Goal: Information Seeking & Learning: Learn about a topic

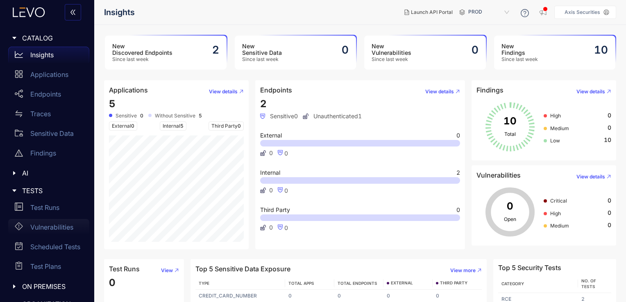
scroll to position [15, 0]
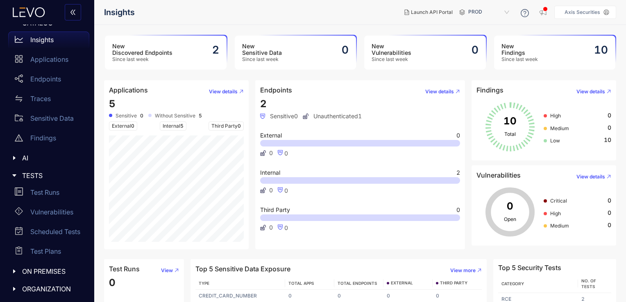
click at [484, 11] on span "PROD" at bounding box center [489, 12] width 43 height 13
click at [456, 53] on div "New Vulnerabilities Since last week 0" at bounding box center [425, 53] width 122 height 34
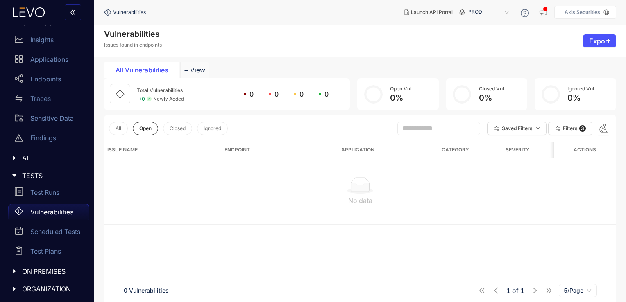
click at [498, 11] on span "PROD" at bounding box center [489, 12] width 43 height 13
click at [443, 48] on div "Vulnerabilities Issues found in endpoints Export" at bounding box center [360, 41] width 532 height 32
click at [49, 217] on div "Vulnerabilities" at bounding box center [48, 212] width 81 height 16
click at [41, 270] on span "ON PREMISES" at bounding box center [52, 271] width 61 height 7
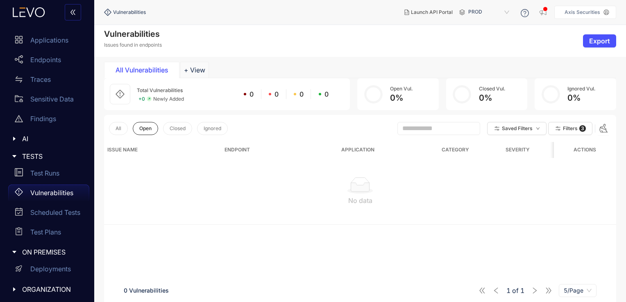
scroll to position [35, 0]
click at [59, 267] on p "Deployments" at bounding box center [50, 268] width 41 height 7
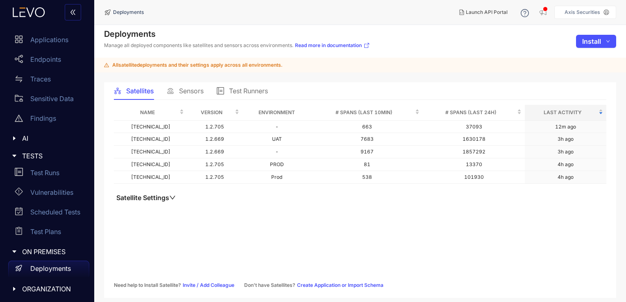
click at [190, 91] on span "Sensors" at bounding box center [191, 90] width 25 height 7
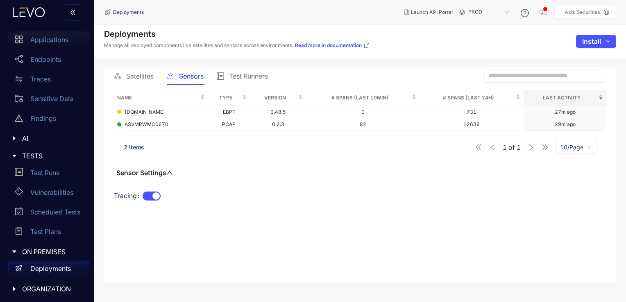
click at [43, 42] on p "Applications" at bounding box center [49, 39] width 38 height 7
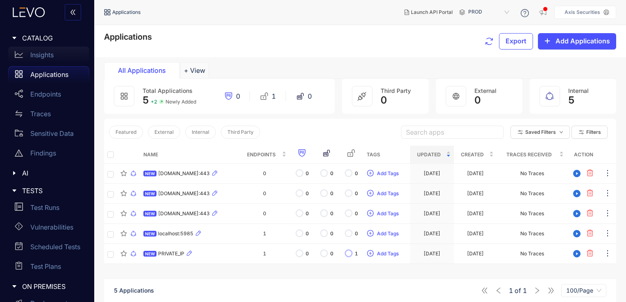
click at [49, 54] on p "Insights" at bounding box center [41, 54] width 23 height 7
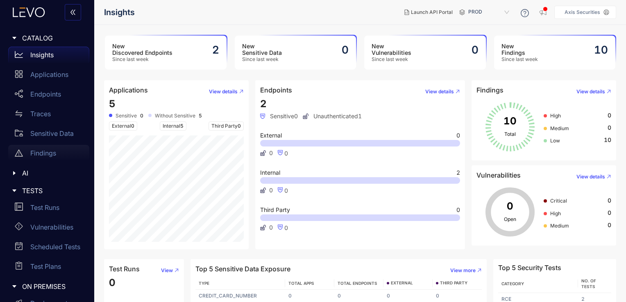
click at [45, 154] on p "Findings" at bounding box center [43, 153] width 26 height 7
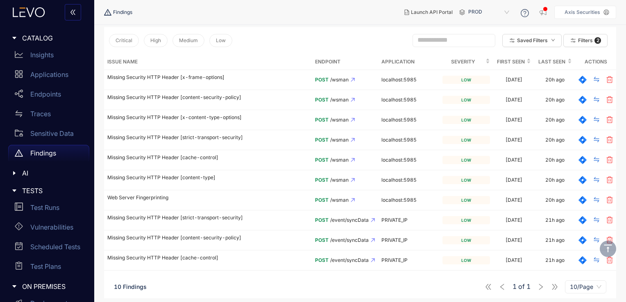
click at [511, 12] on span "PROD" at bounding box center [489, 12] width 43 height 13
click at [485, 25] on div "Prod" at bounding box center [492, 25] width 43 height 9
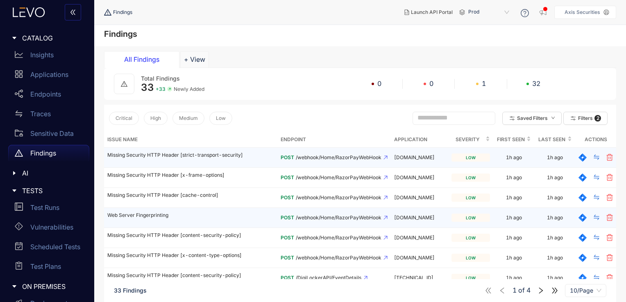
scroll to position [78, 0]
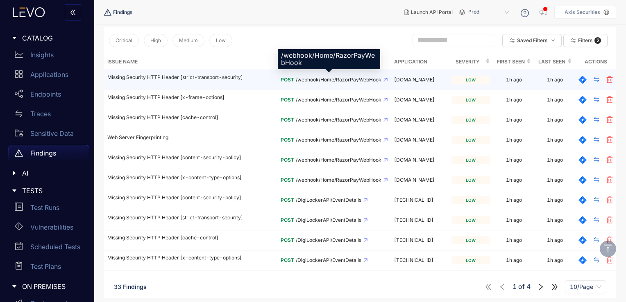
click at [314, 78] on span "/webhook/Home/RazorPayWebHook" at bounding box center [339, 80] width 86 height 6
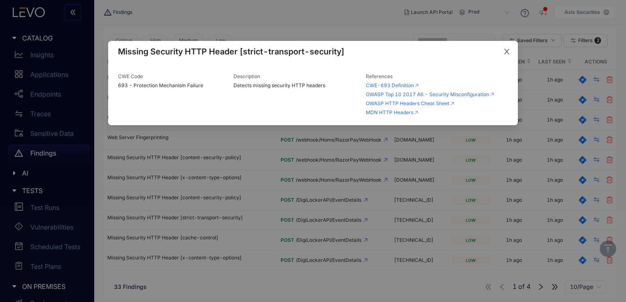
click at [508, 52] on icon "close" at bounding box center [506, 51] width 7 height 7
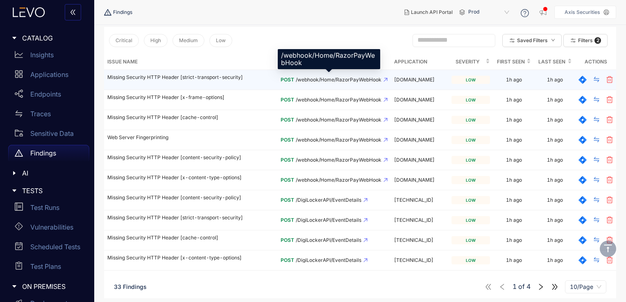
click at [332, 76] on td "POST /webhook/Home/RazorPayWebHook" at bounding box center [333, 80] width 113 height 20
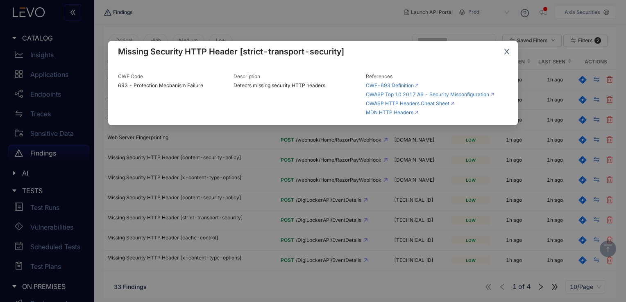
click at [508, 53] on icon "close" at bounding box center [506, 51] width 7 height 7
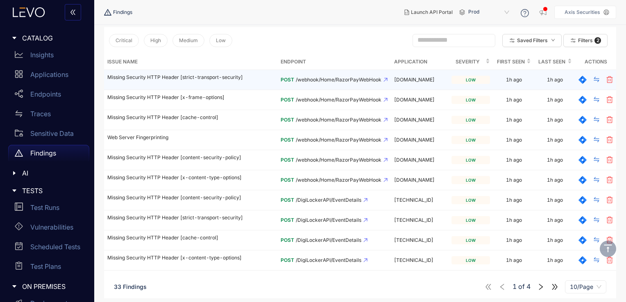
click at [378, 80] on td "POST /webhook/Home/RazorPayWebHook" at bounding box center [333, 80] width 113 height 20
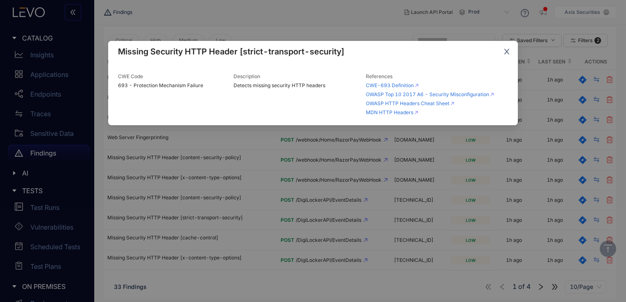
click at [506, 57] on span "Close" at bounding box center [507, 52] width 22 height 22
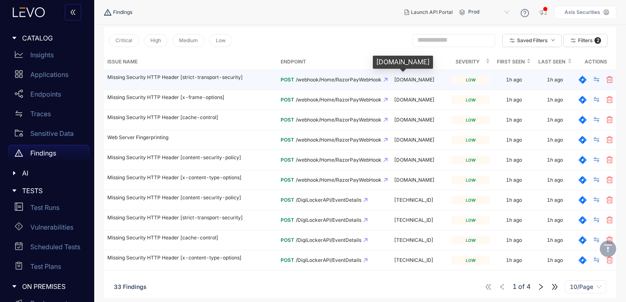
click at [423, 82] on span "[DOMAIN_NAME]" at bounding box center [414, 80] width 41 height 6
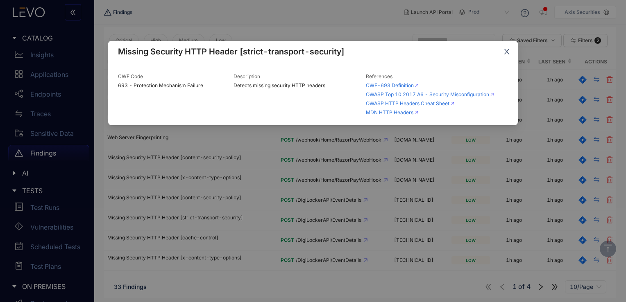
click at [504, 53] on icon "close" at bounding box center [506, 51] width 7 height 7
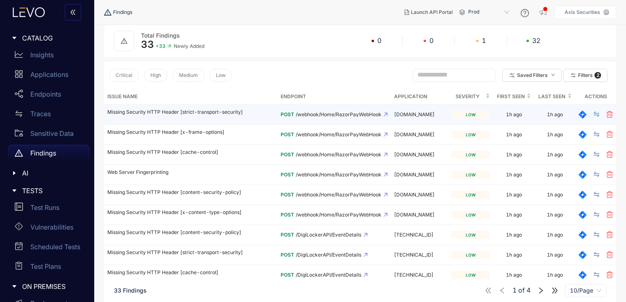
scroll to position [41, 0]
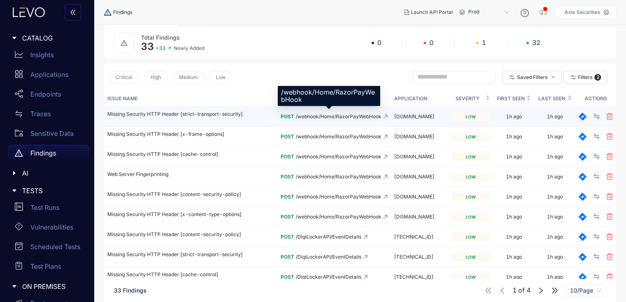
click at [300, 117] on span "/webhook/Home/RazorPayWebHook" at bounding box center [339, 117] width 86 height 6
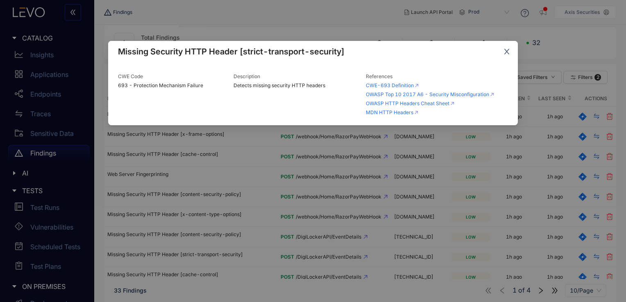
click at [506, 48] on icon "close" at bounding box center [506, 51] width 7 height 7
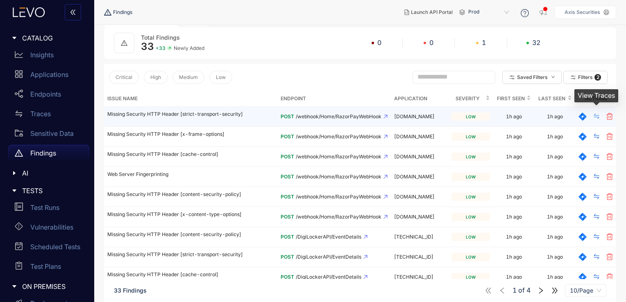
click at [595, 115] on icon "swap" at bounding box center [596, 116] width 7 height 7
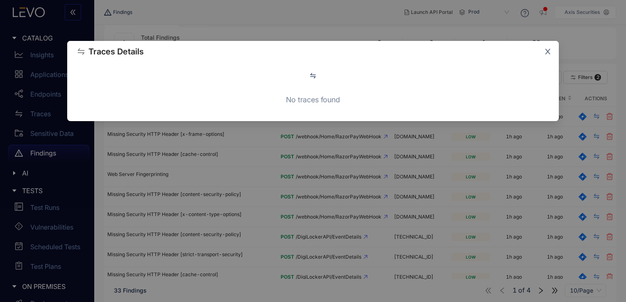
click at [548, 53] on icon "close" at bounding box center [547, 51] width 5 height 5
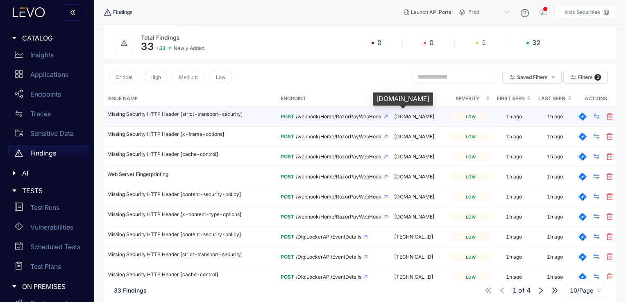
click at [394, 116] on span "[DOMAIN_NAME]" at bounding box center [414, 116] width 41 height 6
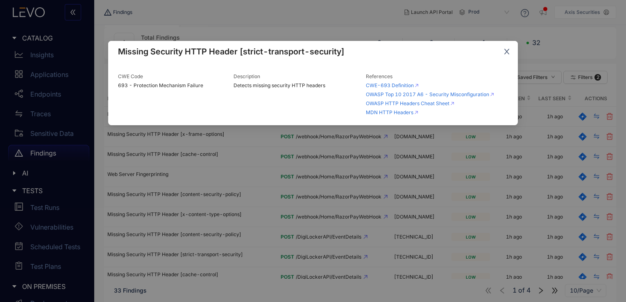
click at [507, 52] on icon "close" at bounding box center [506, 51] width 5 height 5
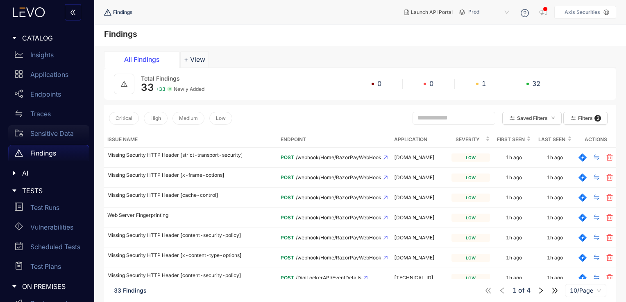
click at [46, 137] on div "Sensitive Data" at bounding box center [48, 133] width 81 height 16
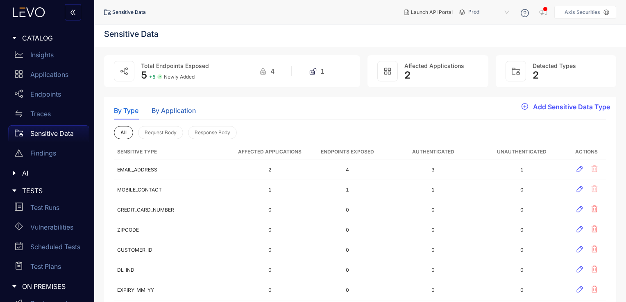
click at [175, 109] on div "By Application" at bounding box center [174, 110] width 44 height 7
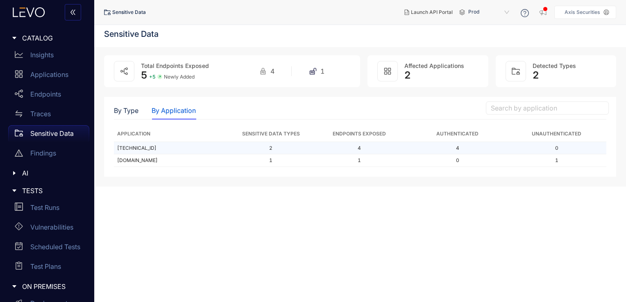
click at [156, 148] on td "[TECHNICAL_ID]" at bounding box center [173, 148] width 118 height 13
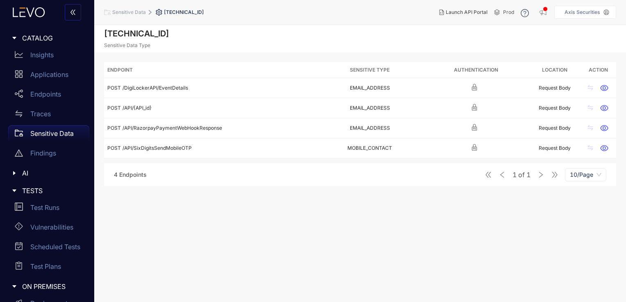
click at [137, 11] on span "Sensitive Data" at bounding box center [129, 12] width 34 height 6
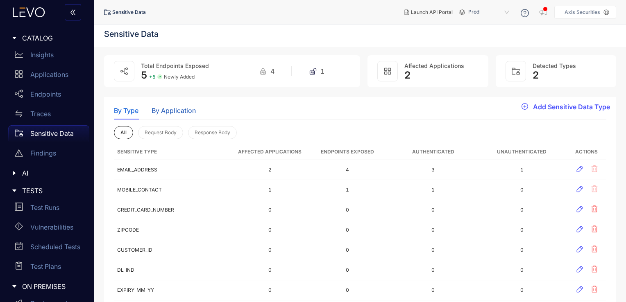
click at [171, 109] on div "By Application" at bounding box center [174, 110] width 44 height 7
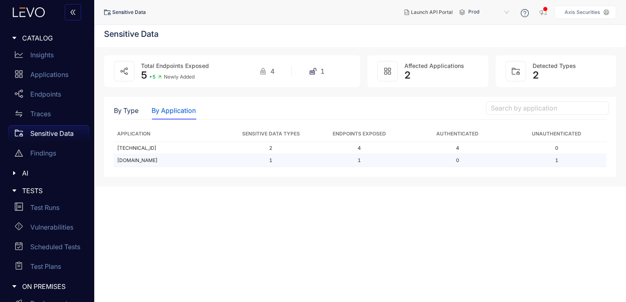
click at [152, 158] on td "[DOMAIN_NAME]" at bounding box center [173, 160] width 118 height 13
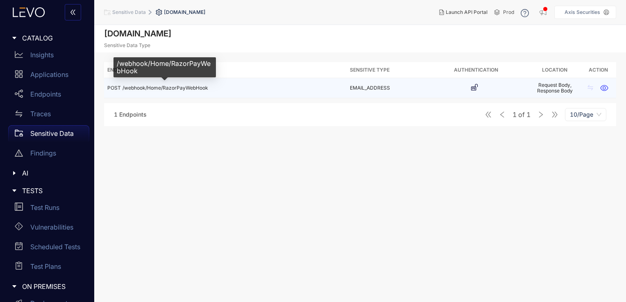
click at [177, 88] on span "/webhook/Home/RazorPayWebHook" at bounding box center [165, 88] width 86 height 6
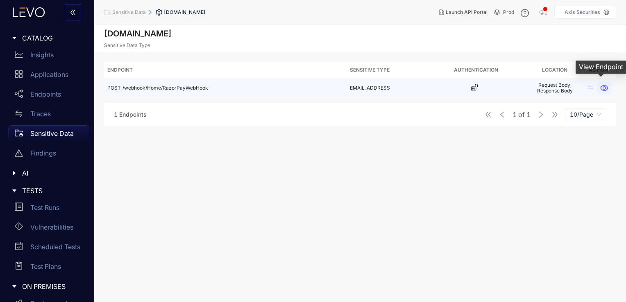
click at [605, 88] on icon "button" at bounding box center [604, 88] width 8 height 6
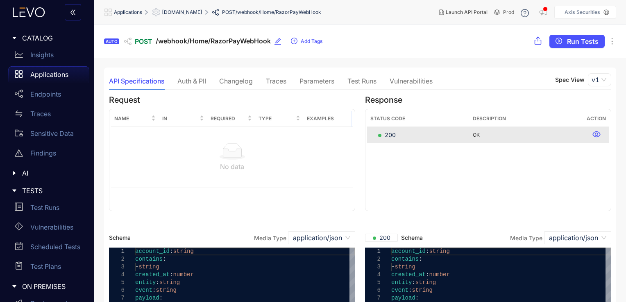
click at [197, 78] on div "Auth & PII" at bounding box center [191, 80] width 29 height 7
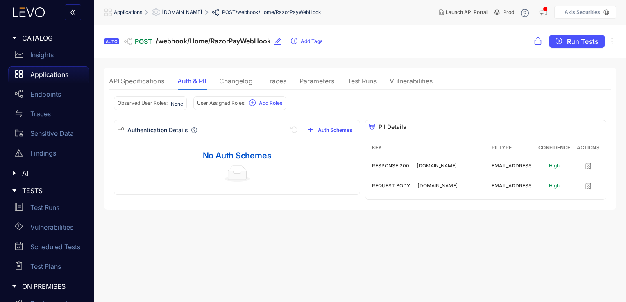
click at [229, 80] on div "Changelog" at bounding box center [236, 80] width 34 height 7
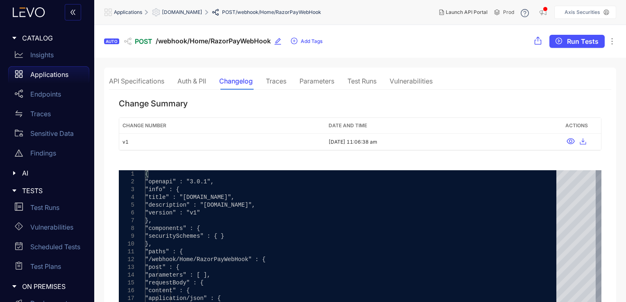
click at [281, 80] on div "Traces" at bounding box center [276, 80] width 20 height 7
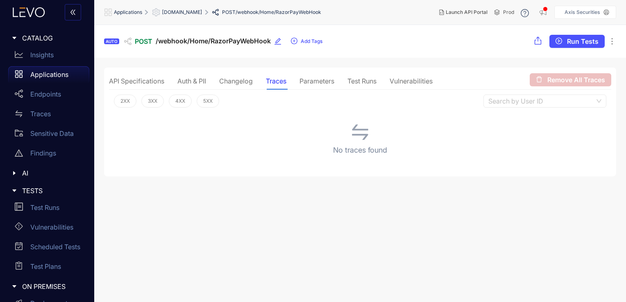
click at [322, 82] on div "Parameters" at bounding box center [316, 80] width 35 height 7
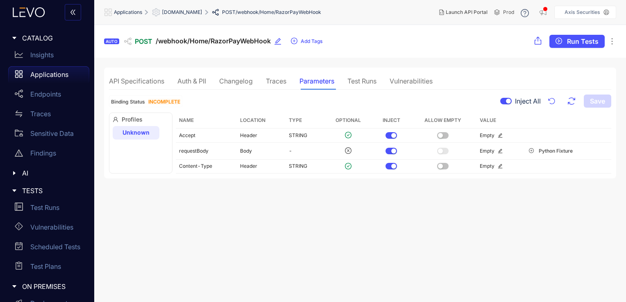
click at [367, 81] on div "Test Runs" at bounding box center [361, 80] width 29 height 7
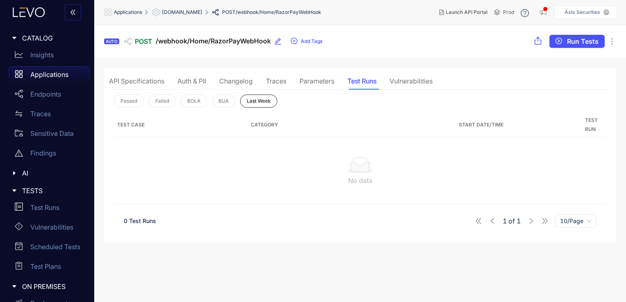
click at [423, 77] on div "Vulnerabilities" at bounding box center [411, 80] width 43 height 7
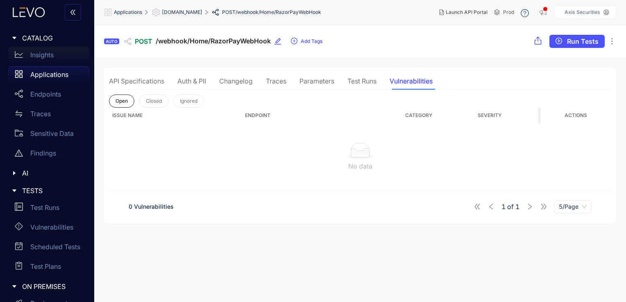
click at [52, 59] on div "Insights" at bounding box center [48, 55] width 81 height 16
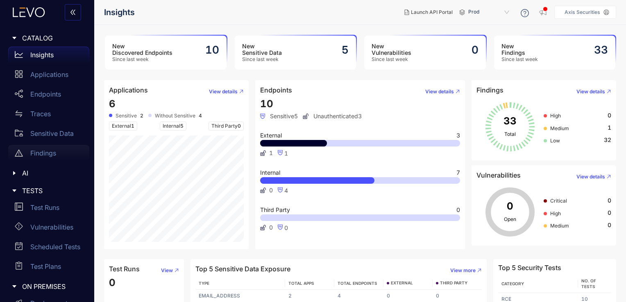
scroll to position [35, 0]
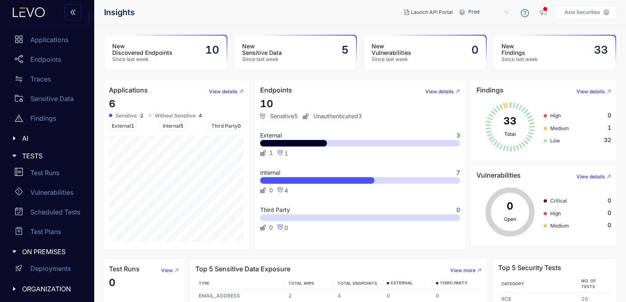
click at [498, 9] on span "Prod" at bounding box center [489, 12] width 43 height 13
click at [482, 57] on div "UAT" at bounding box center [492, 57] width 43 height 9
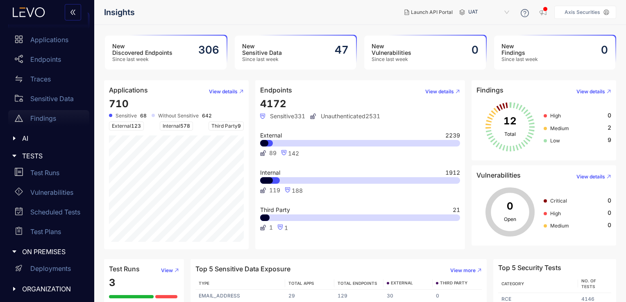
click at [61, 120] on div "Findings" at bounding box center [48, 118] width 81 height 16
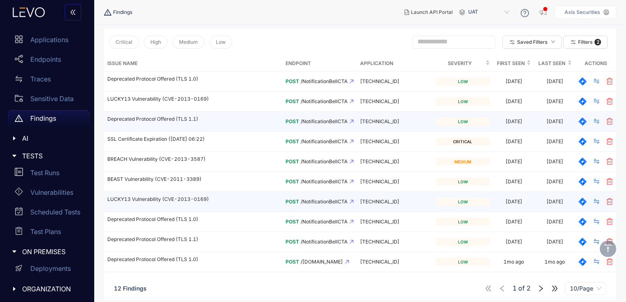
scroll to position [78, 0]
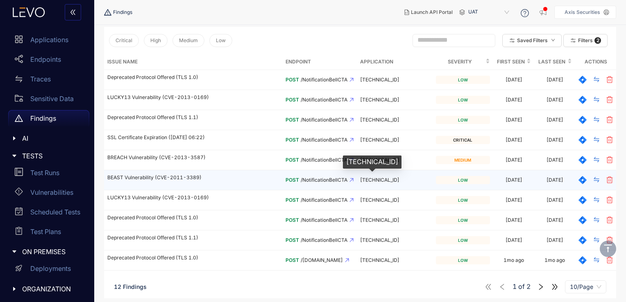
click at [378, 179] on span "192.168.213.43:9911" at bounding box center [379, 180] width 39 height 6
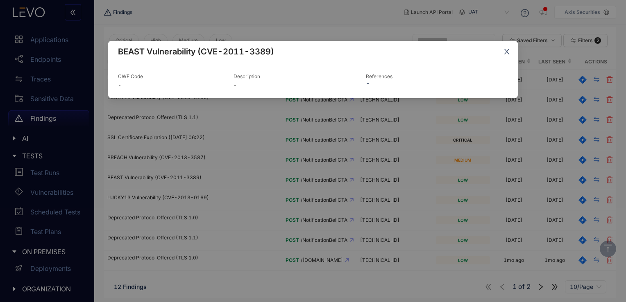
click at [508, 51] on icon "close" at bounding box center [506, 51] width 7 height 7
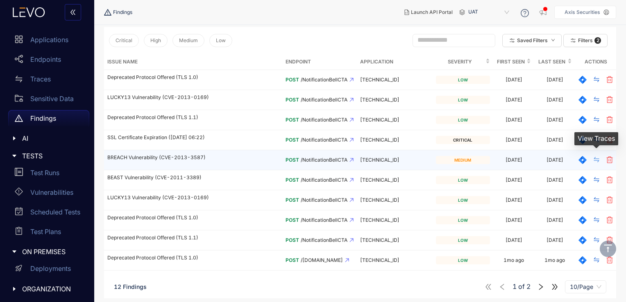
click at [598, 158] on icon "swap" at bounding box center [596, 159] width 5 height 5
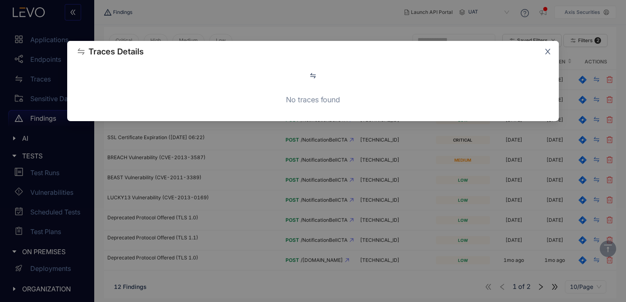
click at [549, 53] on icon "close" at bounding box center [547, 51] width 5 height 5
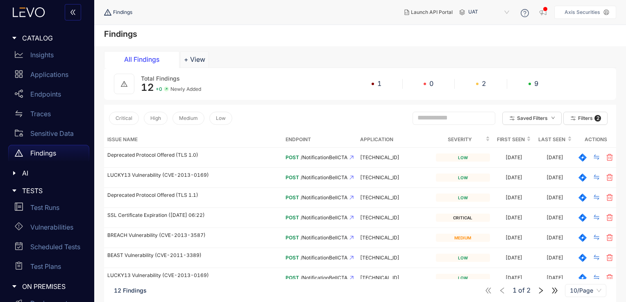
click at [11, 174] on icon "caret-right" at bounding box center [14, 173] width 6 height 6
click at [53, 53] on p "Insights" at bounding box center [41, 54] width 23 height 7
